Goal: Transaction & Acquisition: Download file/media

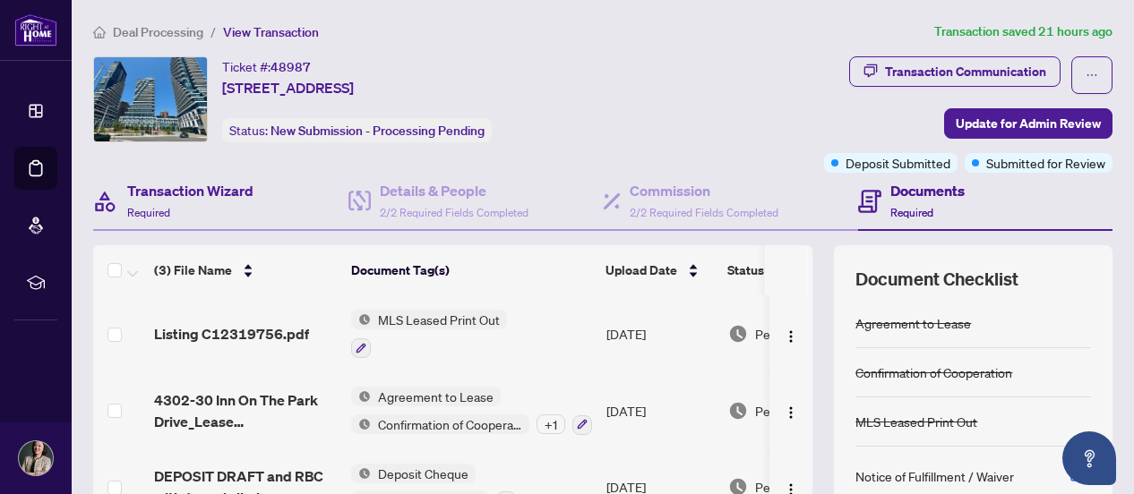
scroll to position [179, 0]
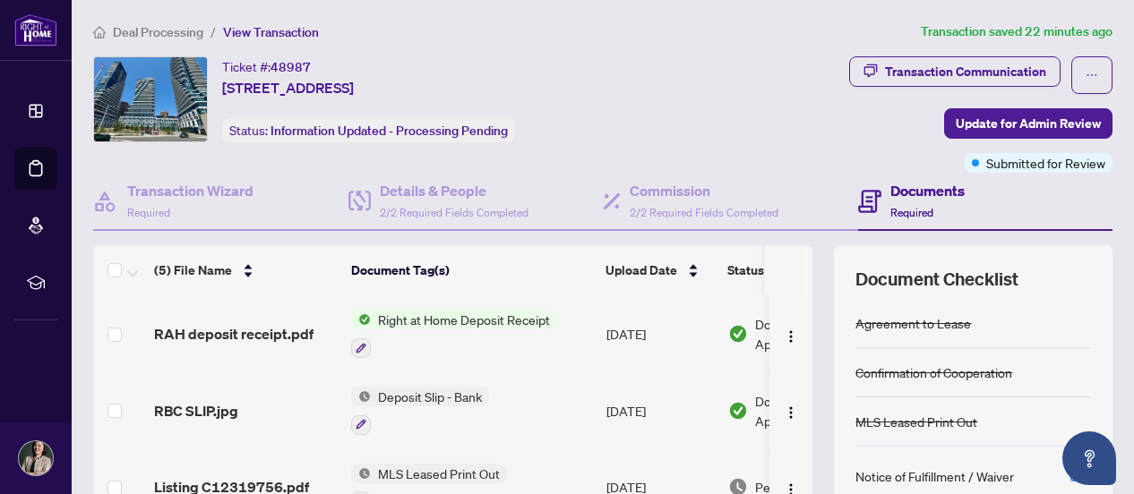
click at [460, 321] on span "Right at Home Deposit Receipt" at bounding box center [464, 320] width 186 height 20
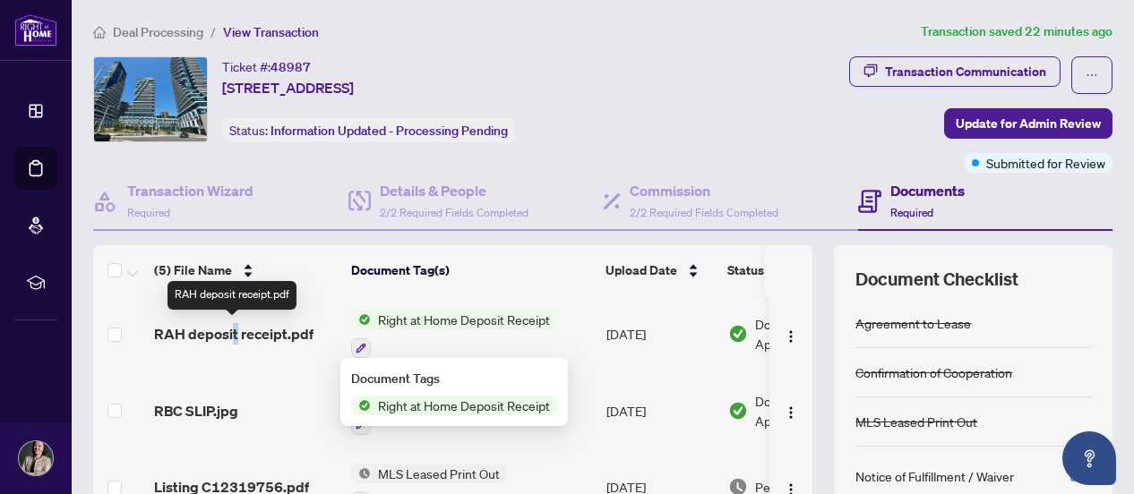
click at [235, 328] on span "RAH deposit receipt.pdf" at bounding box center [233, 333] width 159 height 21
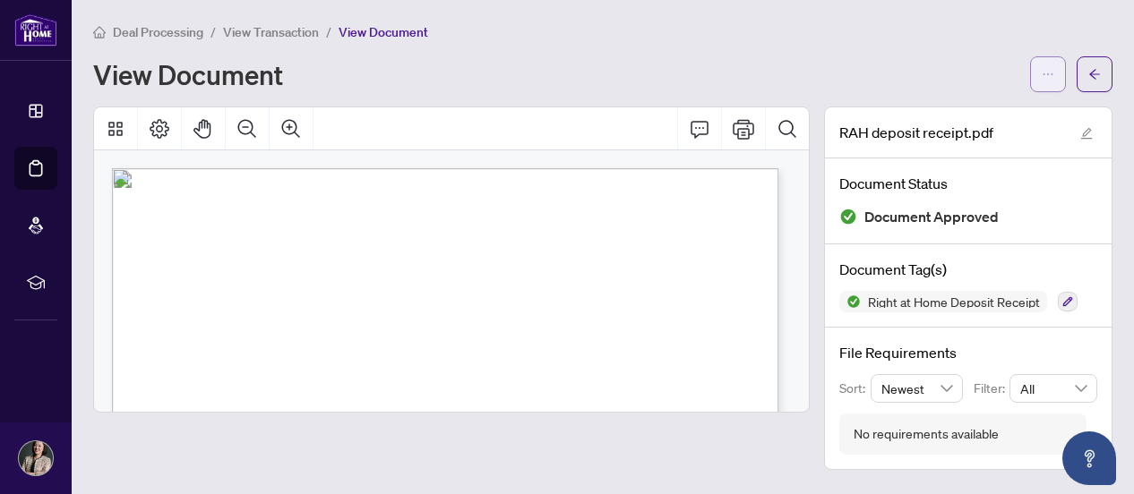
click at [1051, 73] on icon "ellipsis" at bounding box center [1047, 74] width 13 height 13
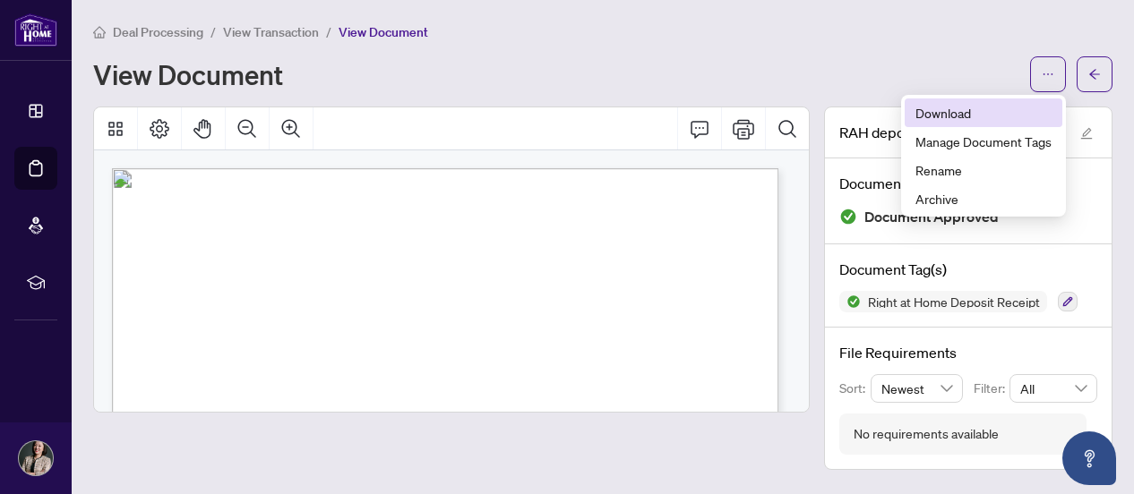
click at [962, 112] on span "Download" at bounding box center [983, 113] width 136 height 20
